Goal: Navigation & Orientation: Find specific page/section

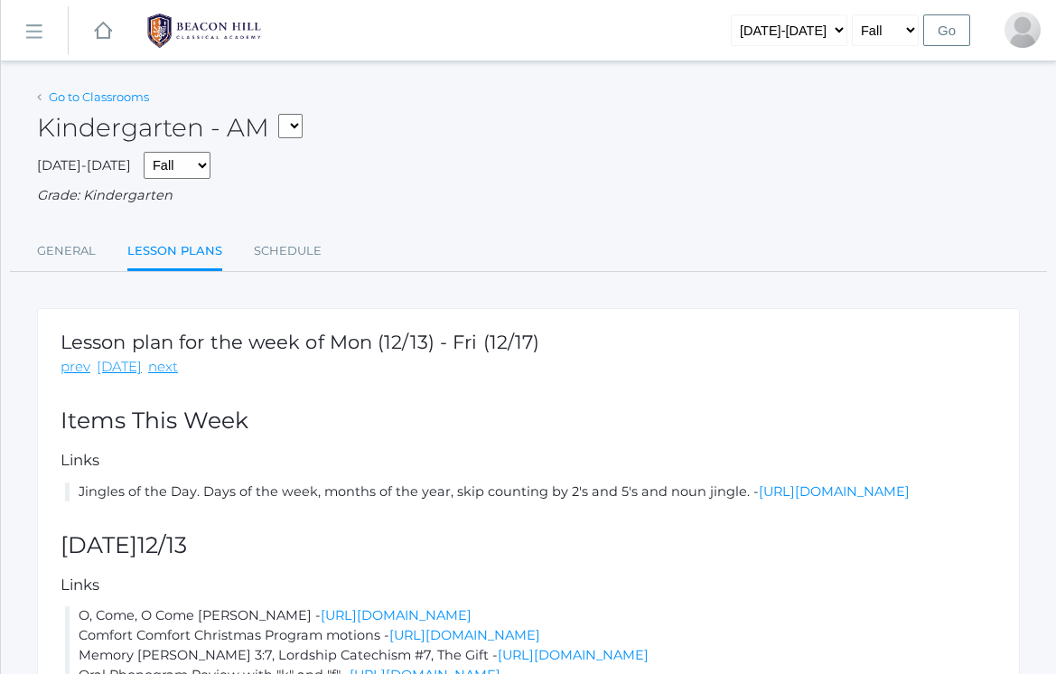
click at [110, 103] on link "Go to Classrooms" at bounding box center [99, 96] width 100 height 14
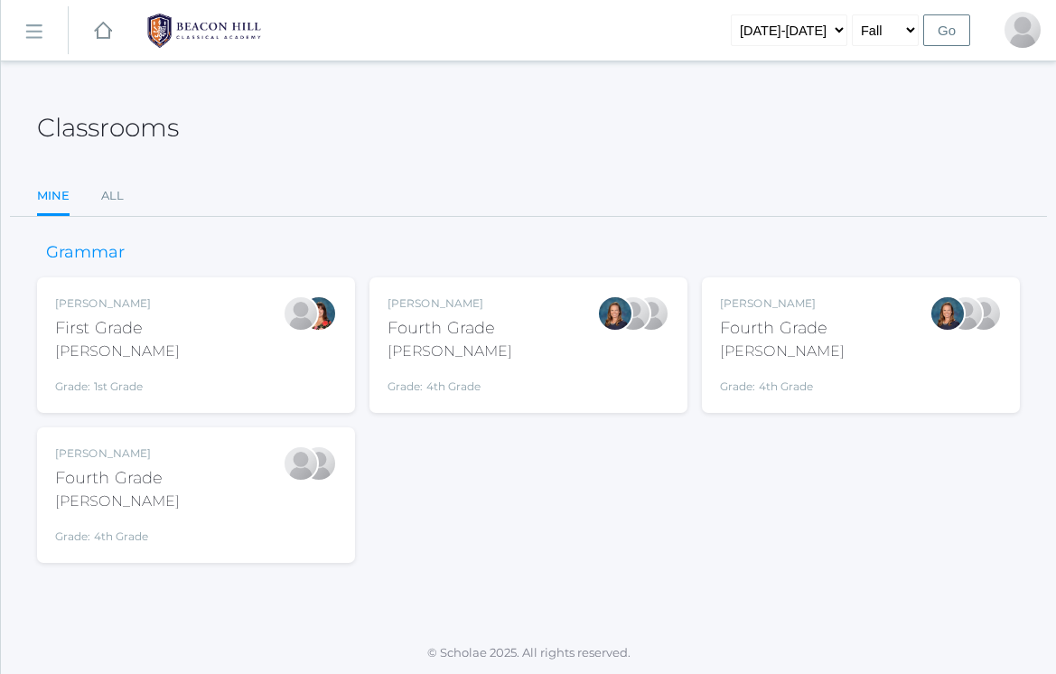
click at [201, 492] on div "[PERSON_NAME] Fourth Grade [PERSON_NAME] Grade: 4th Grade 04LA" at bounding box center [196, 494] width 282 height 99
click at [582, 370] on div "[PERSON_NAME] Fourth Grade [PERSON_NAME] Grade: 4th Grade 04LA" at bounding box center [529, 344] width 282 height 99
click at [825, 364] on div "[PERSON_NAME] Fourth Grade [PERSON_NAME] Grade: 4th Grade 04LA" at bounding box center [782, 344] width 125 height 99
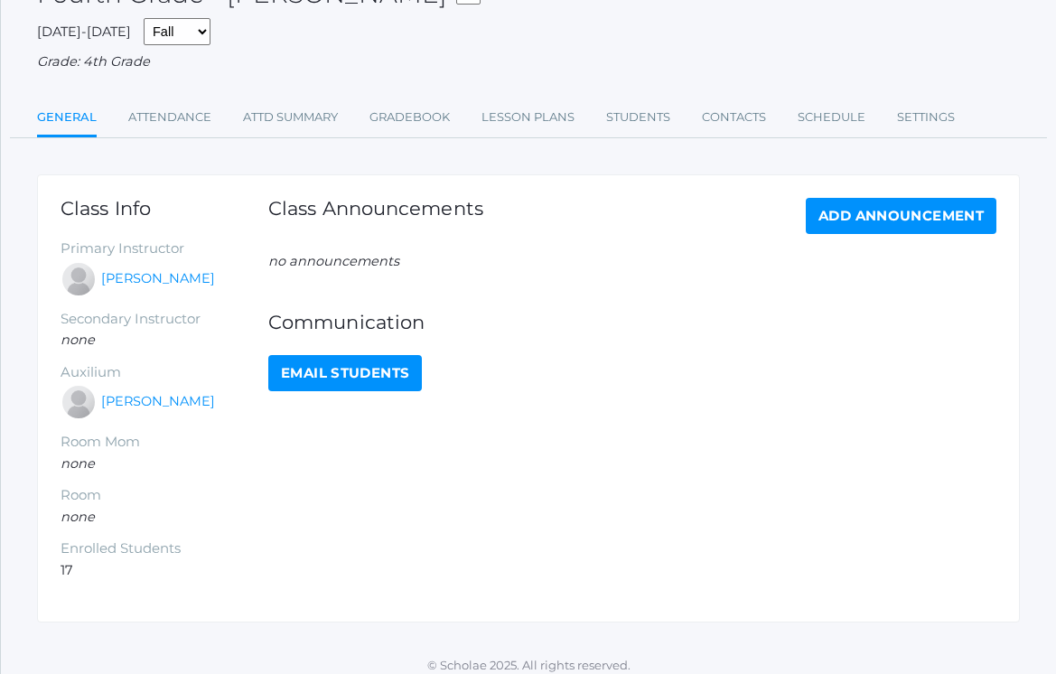
scroll to position [133, 0]
click at [208, 108] on link "Attendance" at bounding box center [169, 118] width 83 height 36
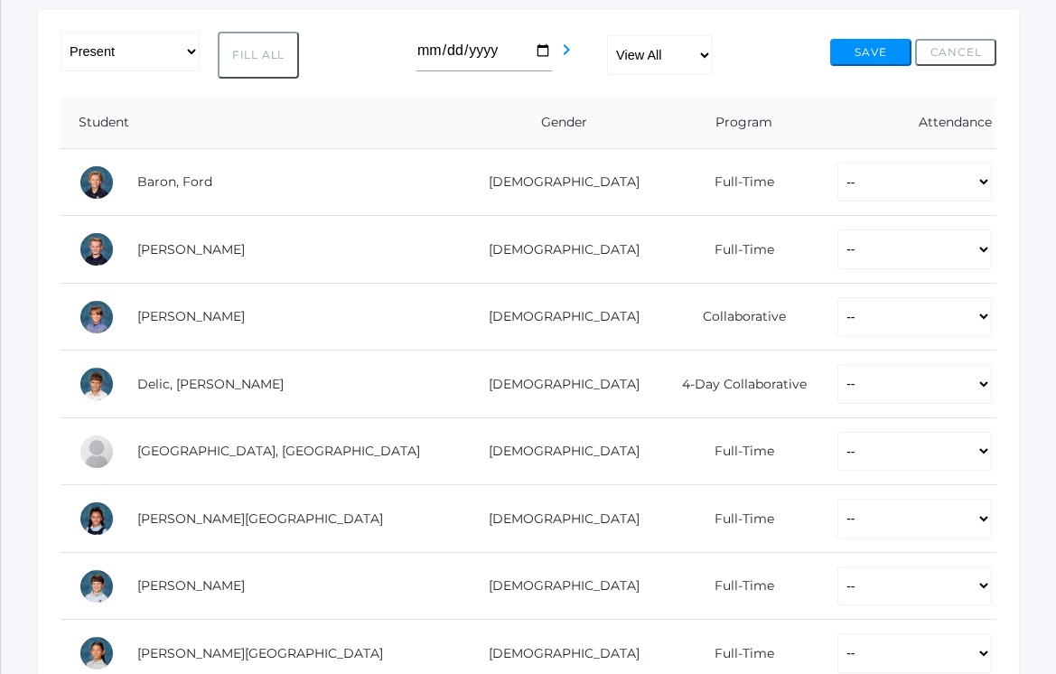
scroll to position [305, 0]
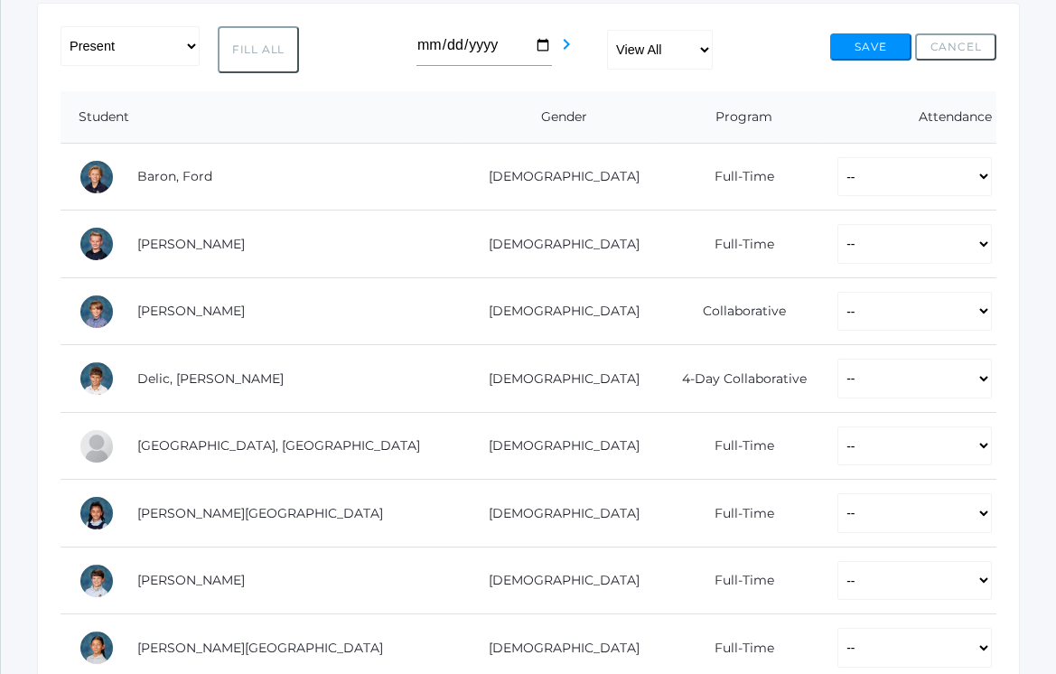
scroll to position [133, 0]
